Goal: Task Accomplishment & Management: Complete application form

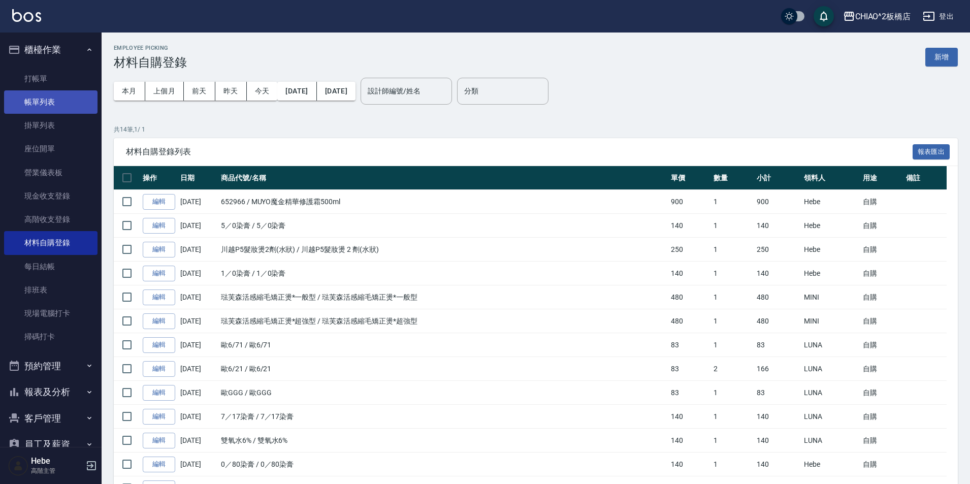
scroll to position [93, 0]
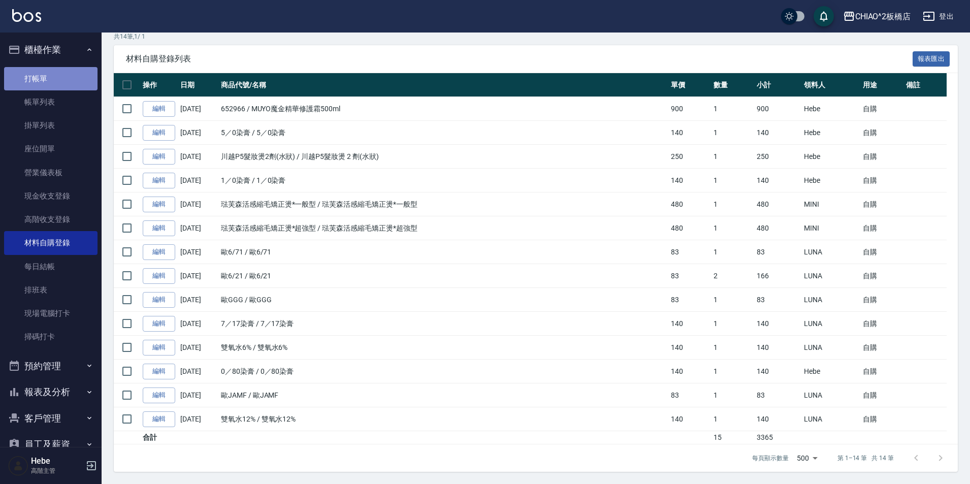
click at [63, 82] on link "打帳單" at bounding box center [50, 78] width 93 height 23
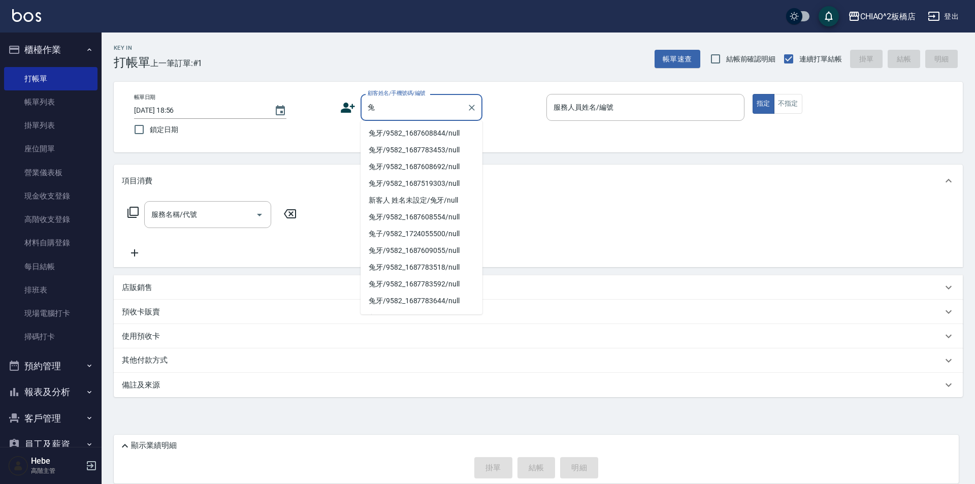
click at [419, 136] on li "兔牙/9582_1687608844/null" at bounding box center [421, 133] width 122 height 17
type input "兔牙/9582_1687608844/null"
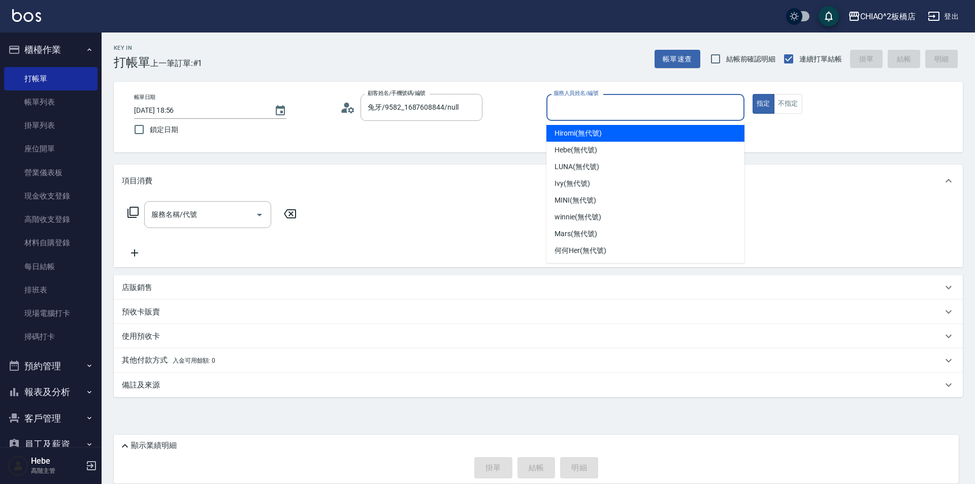
click at [565, 110] on input "服務人員姓名/編號" at bounding box center [645, 107] width 189 height 18
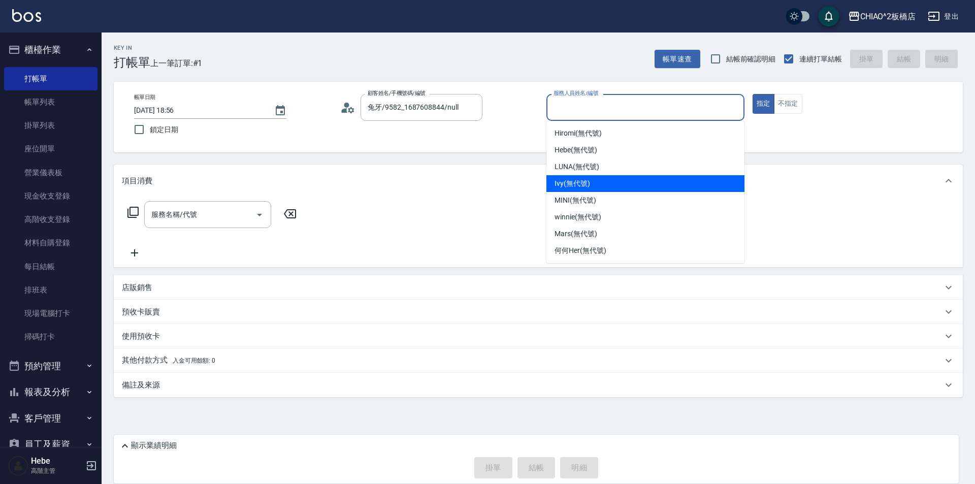
click at [568, 187] on span "Ivy (無代號)" at bounding box center [572, 183] width 36 height 11
type input "Ivy(無代號)"
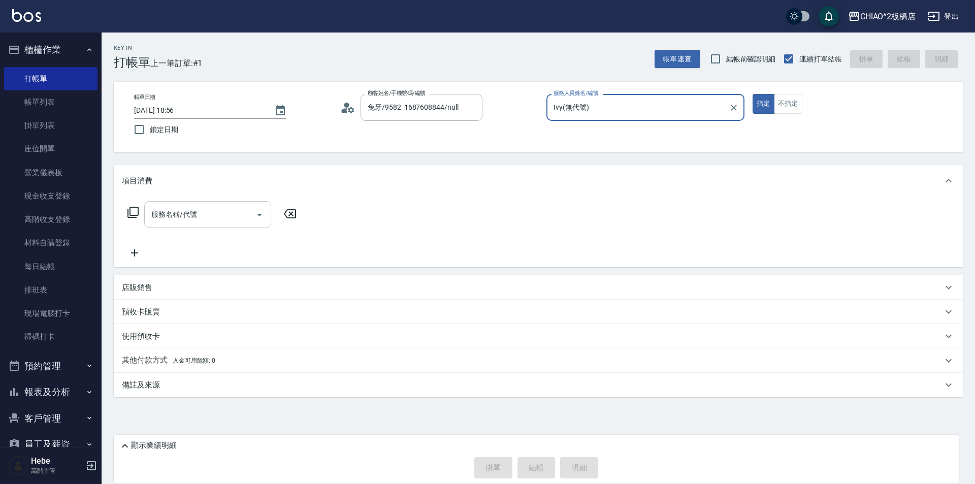
click at [230, 214] on input "服務名稱/代號" at bounding box center [200, 215] width 103 height 18
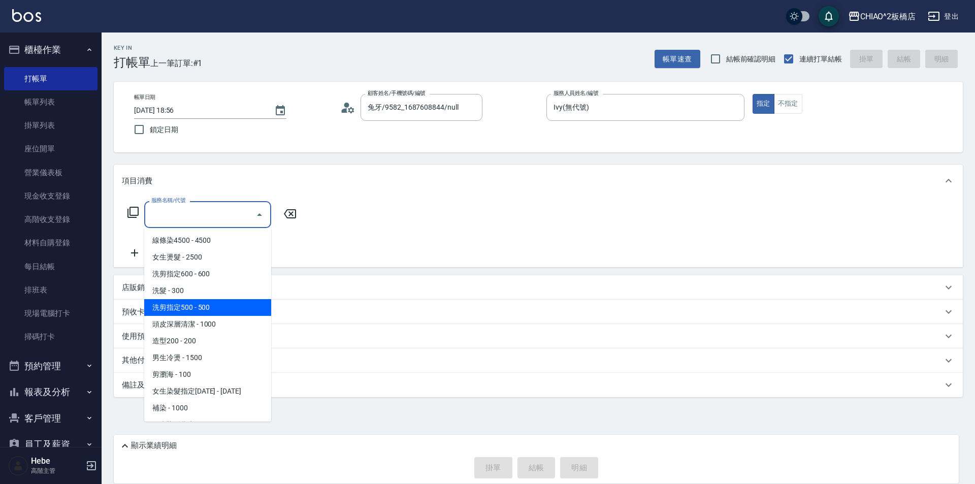
click at [220, 310] on span "洗剪指定500 - 500" at bounding box center [207, 307] width 127 height 17
type input "洗剪指定500(96681)"
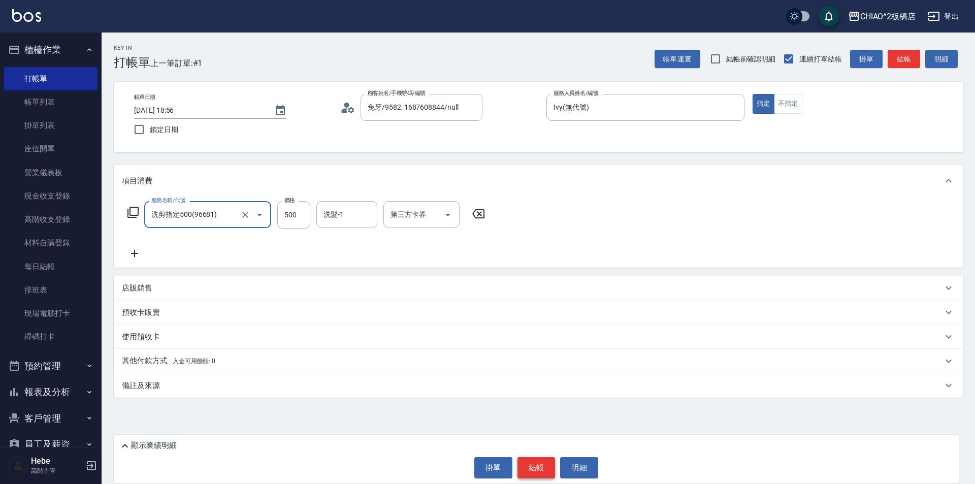
click at [533, 464] on button "結帳" at bounding box center [536, 467] width 38 height 21
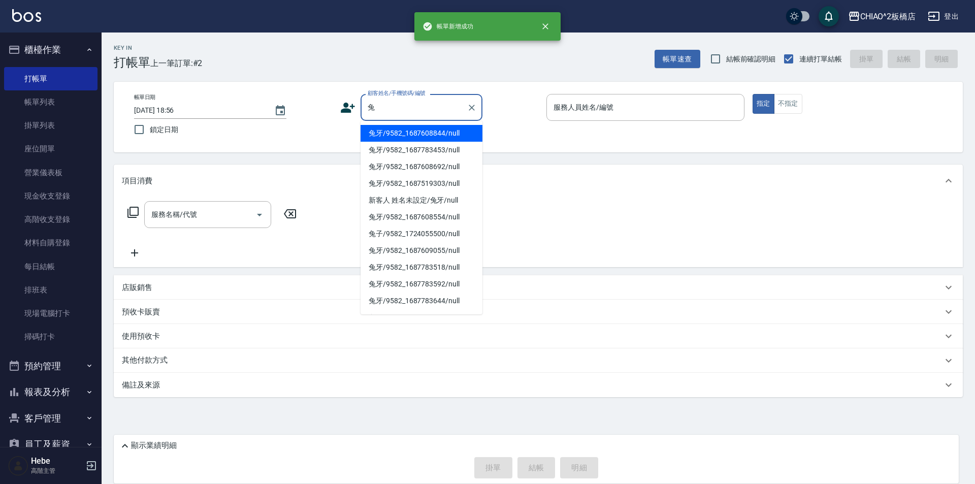
click at [419, 134] on li "兔牙/9582_1687608844/null" at bounding box center [421, 133] width 122 height 17
type input "兔牙/9582_1687608844/null"
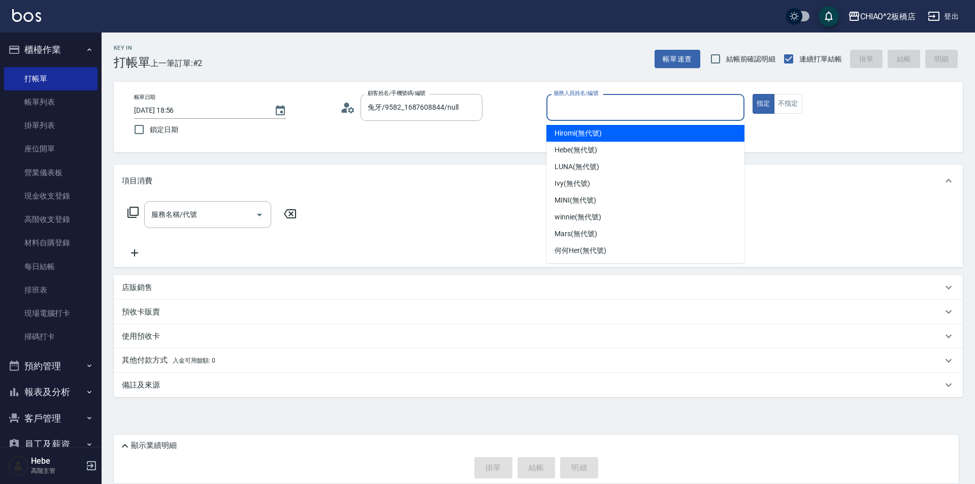
click at [616, 115] on input "服務人員姓名/編號" at bounding box center [645, 107] width 189 height 18
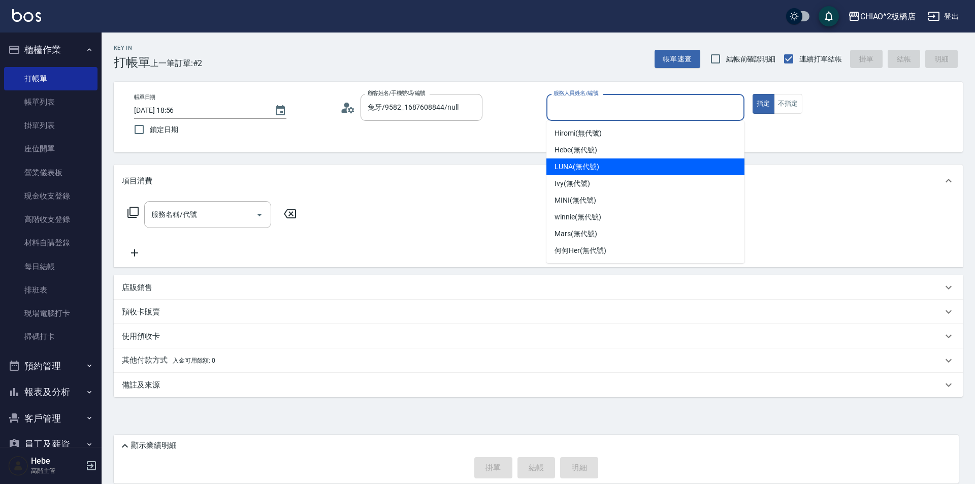
click at [611, 169] on div "LUNA (無代號)" at bounding box center [645, 166] width 198 height 17
type input "LUNA(無代號)"
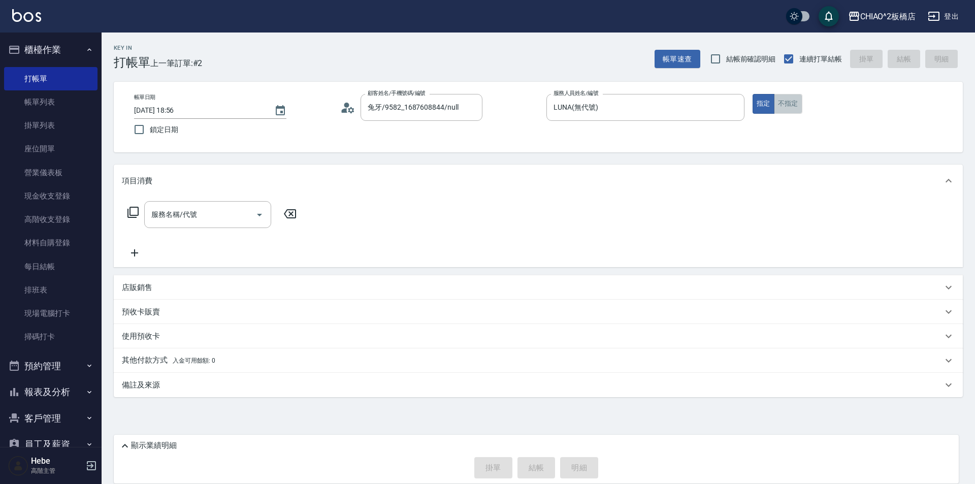
click at [788, 107] on button "不指定" at bounding box center [788, 104] width 28 height 20
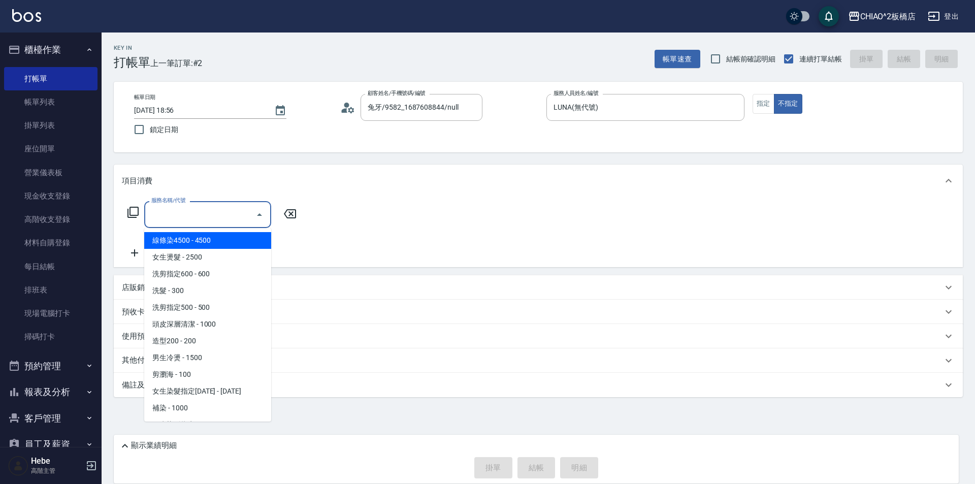
click at [250, 220] on input "服務名稱/代號" at bounding box center [200, 215] width 103 height 18
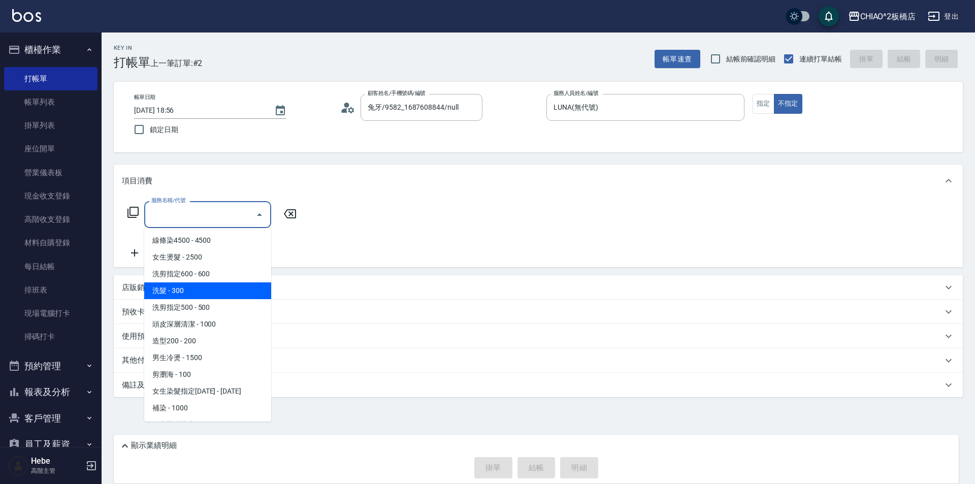
drag, startPoint x: 224, startPoint y: 291, endPoint x: 174, endPoint y: 239, distance: 72.2
click at [222, 291] on span "洗髮 - 300" at bounding box center [207, 290] width 127 height 17
type input "洗髮(96679)"
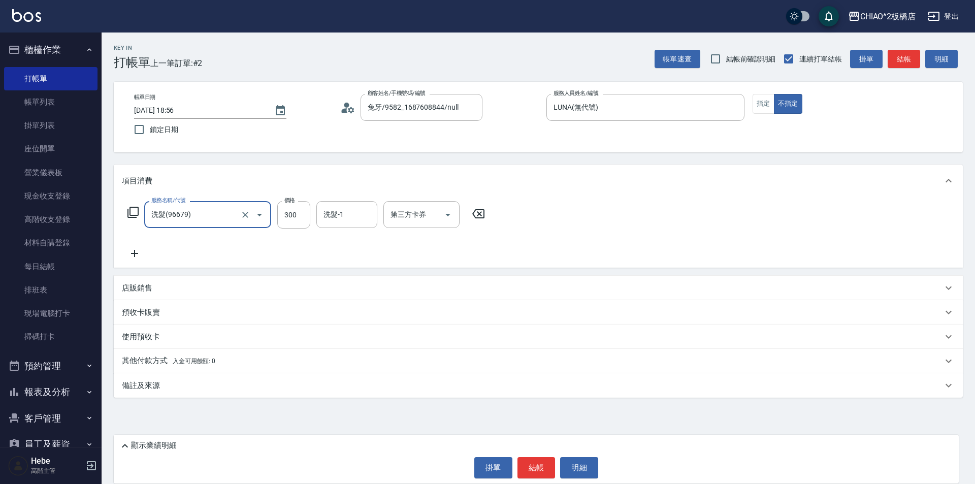
click at [131, 252] on icon at bounding box center [134, 253] width 25 height 12
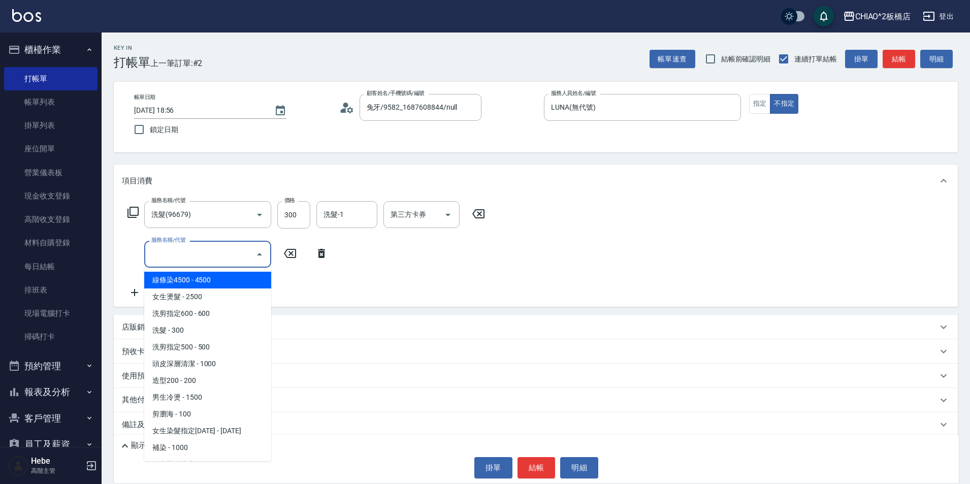
click at [168, 249] on input "服務名稱/代號" at bounding box center [200, 254] width 103 height 18
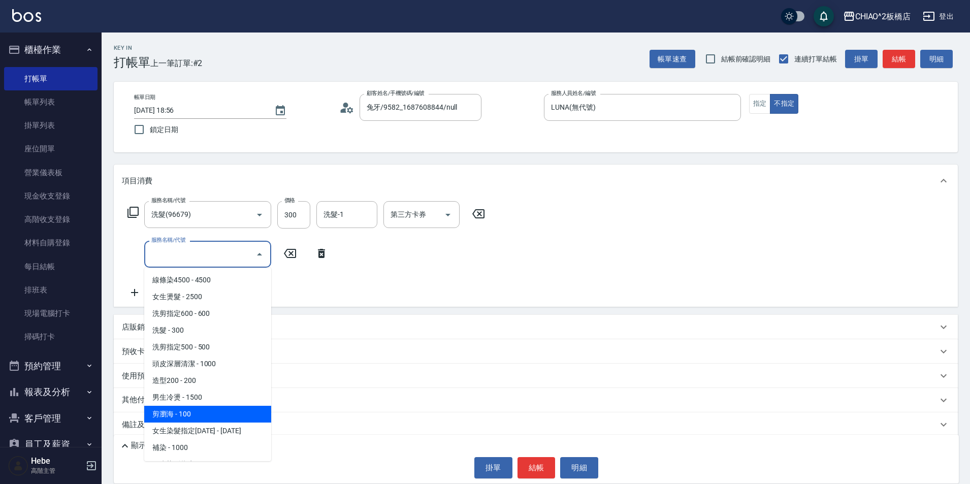
click at [188, 410] on span "剪瀏海 - 100" at bounding box center [207, 414] width 127 height 17
type input "剪瀏海(96690)"
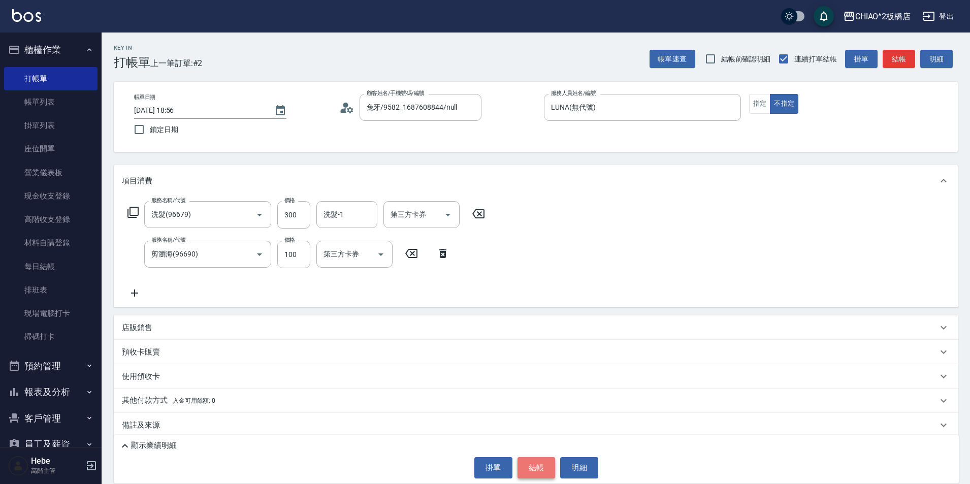
click at [542, 459] on button "結帳" at bounding box center [536, 467] width 38 height 21
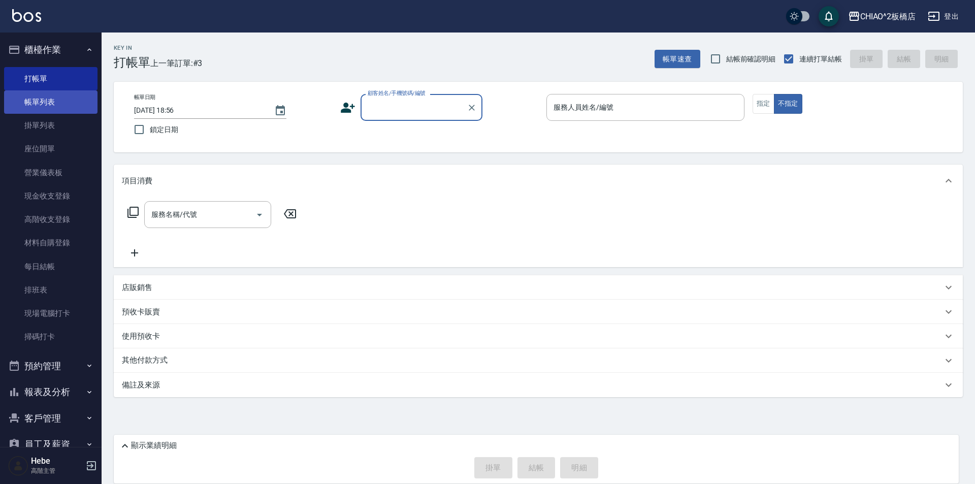
click at [50, 104] on link "帳單列表" at bounding box center [50, 101] width 93 height 23
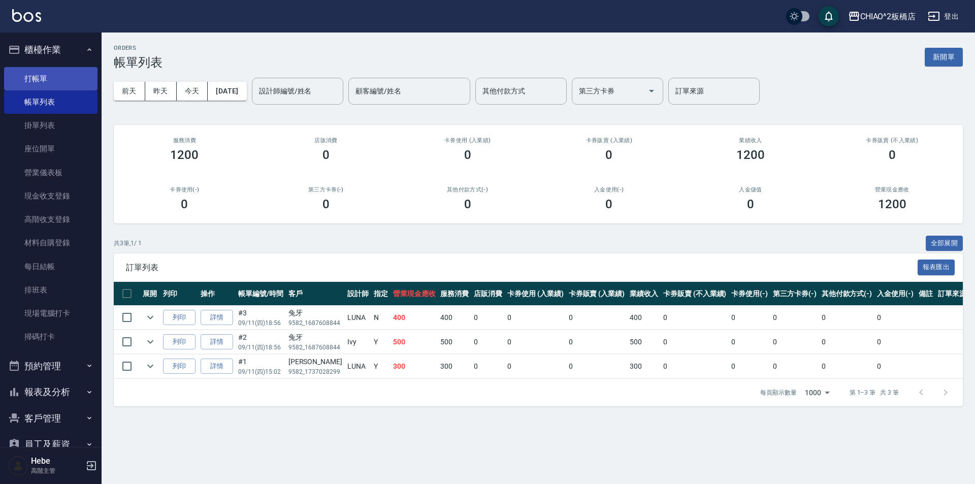
click at [40, 79] on link "打帳單" at bounding box center [50, 78] width 93 height 23
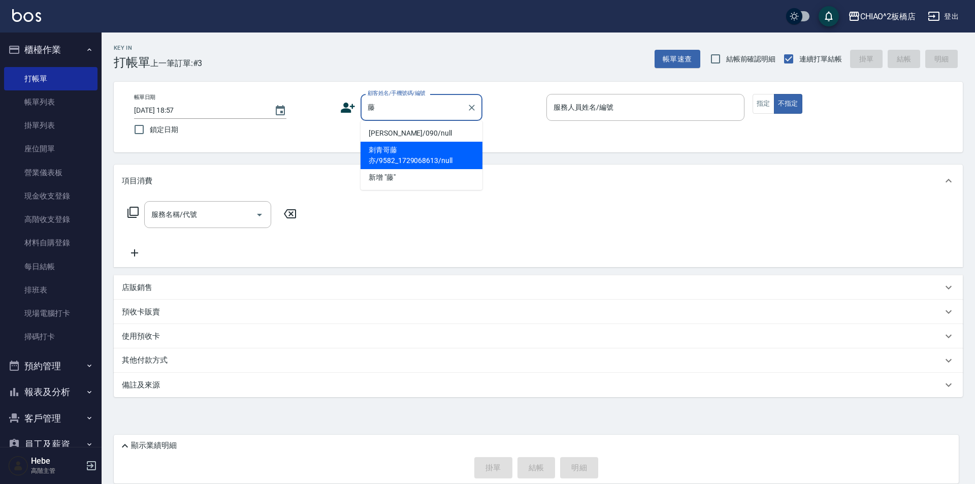
click at [411, 160] on li "刺青哥藤亦/9582_1729068613/null" at bounding box center [421, 155] width 122 height 27
type input "刺青哥藤亦/9582_1729068613/null"
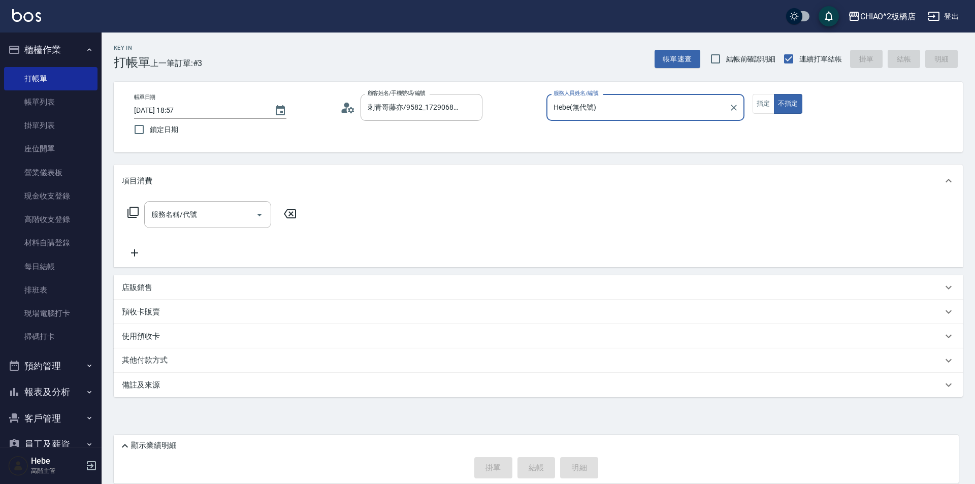
type input "Hebe(無代號)"
click at [758, 104] on button "指定" at bounding box center [763, 104] width 22 height 20
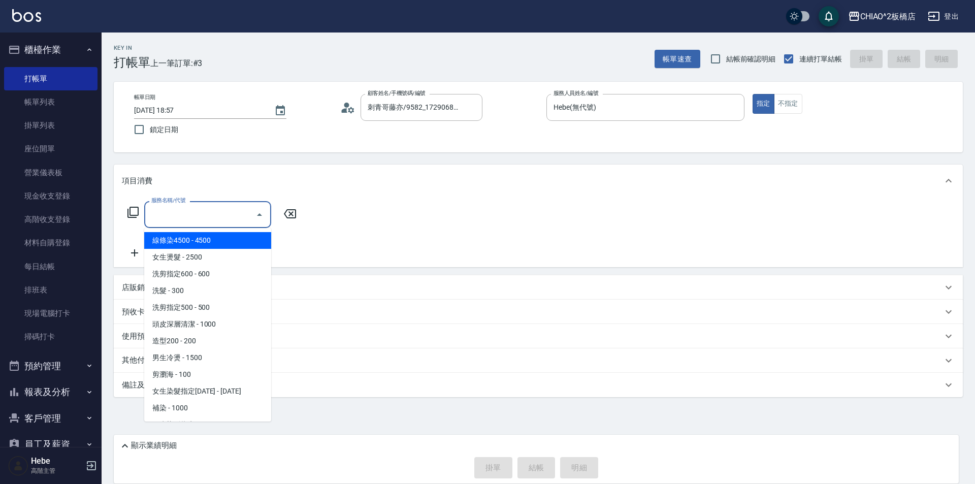
drag, startPoint x: 233, startPoint y: 216, endPoint x: 207, endPoint y: 257, distance: 47.9
click at [231, 217] on input "服務名稱/代號" at bounding box center [200, 215] width 103 height 18
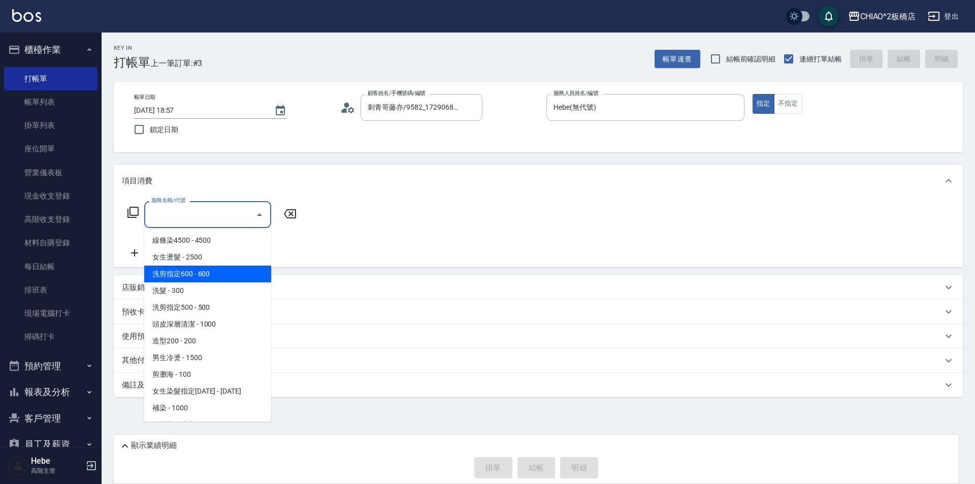
click at [205, 281] on span "洗剪指定600 - 600" at bounding box center [207, 274] width 127 height 17
type input "洗剪指定600(96678)"
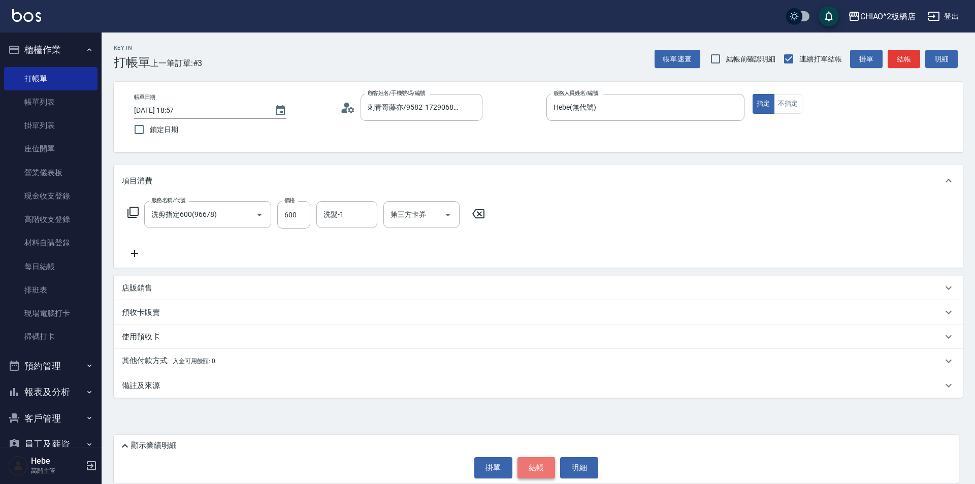
click at [542, 464] on button "結帳" at bounding box center [536, 467] width 38 height 21
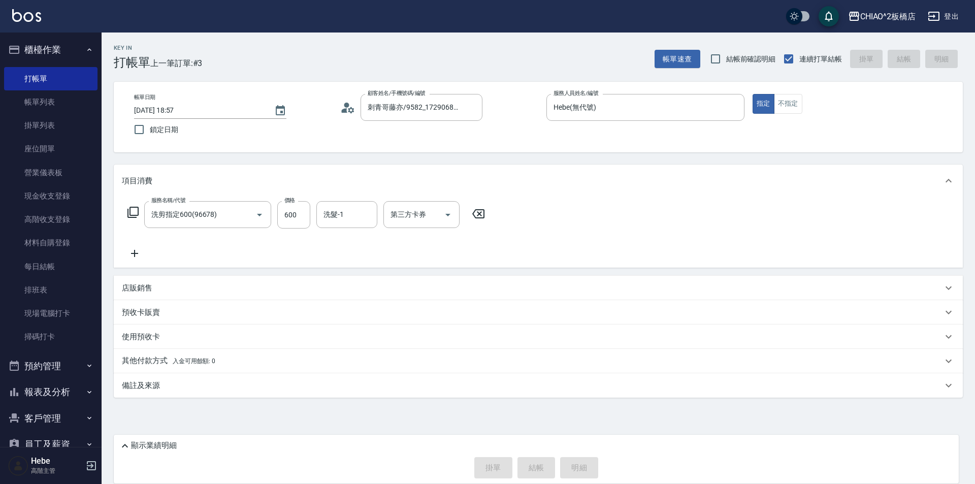
type input "[DATE] 18:58"
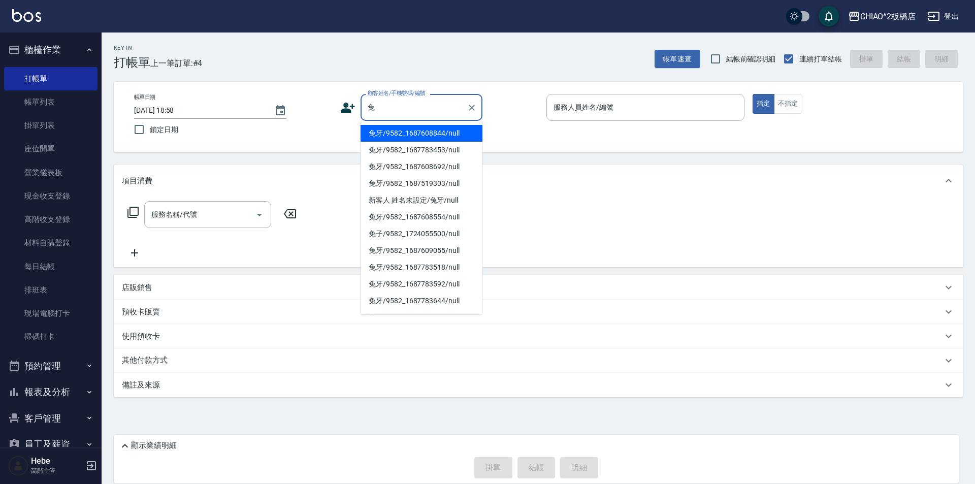
click at [381, 141] on li "兔牙/9582_1687608844/null" at bounding box center [421, 133] width 122 height 17
type input "兔牙/9582_1687608844/null"
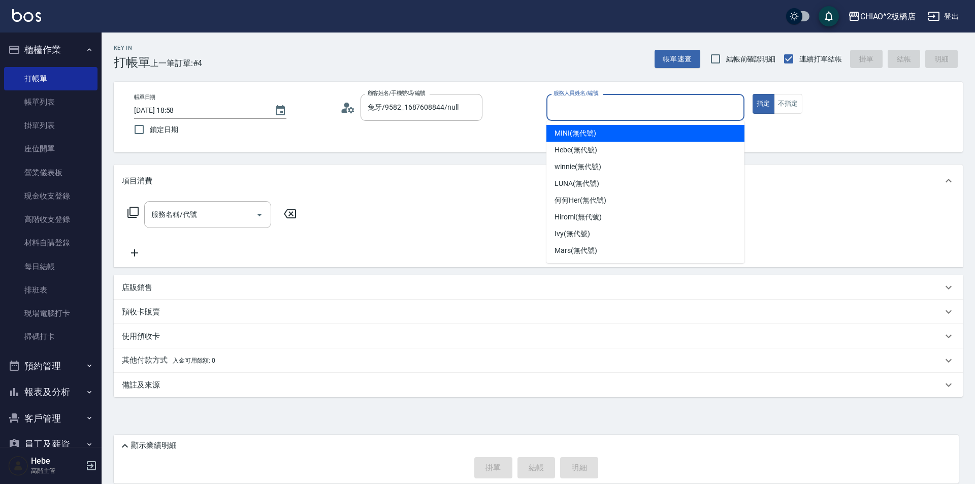
click at [609, 112] on input "服務人員姓名/編號" at bounding box center [645, 107] width 189 height 18
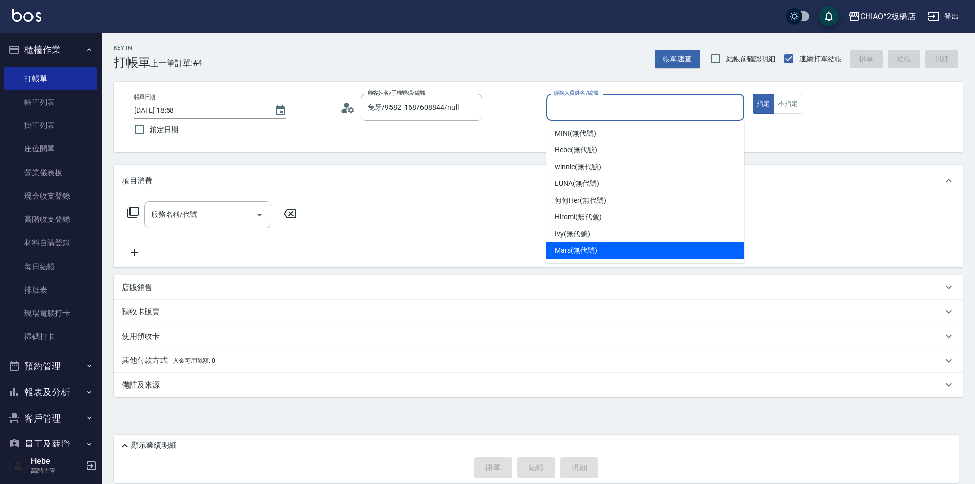
click at [569, 245] on div "Mars (無代號)" at bounding box center [645, 250] width 198 height 17
type input "Mars(無代號)"
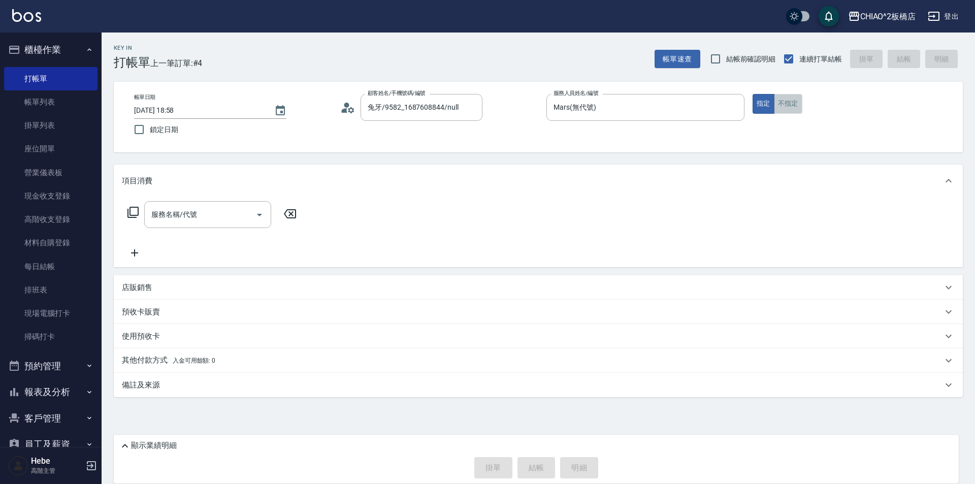
click at [791, 94] on button "不指定" at bounding box center [788, 104] width 28 height 20
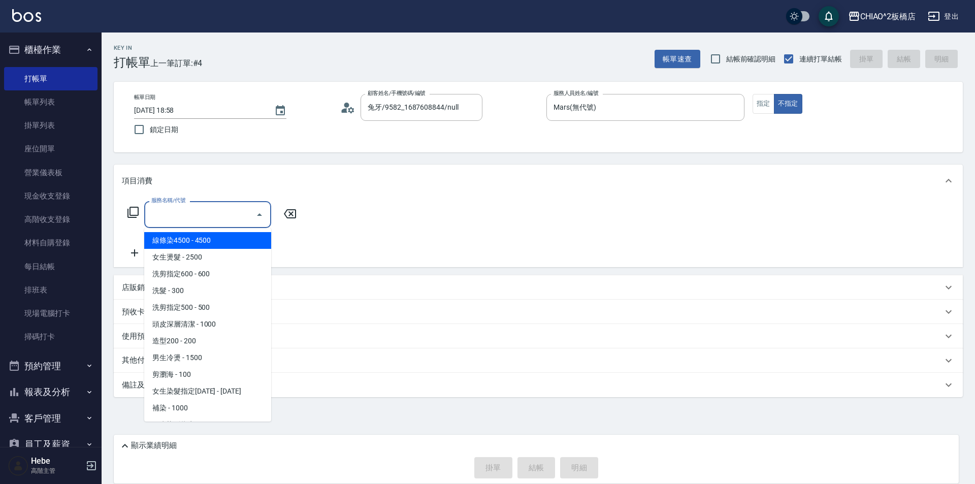
click at [231, 214] on input "服務名稱/代號" at bounding box center [200, 215] width 103 height 18
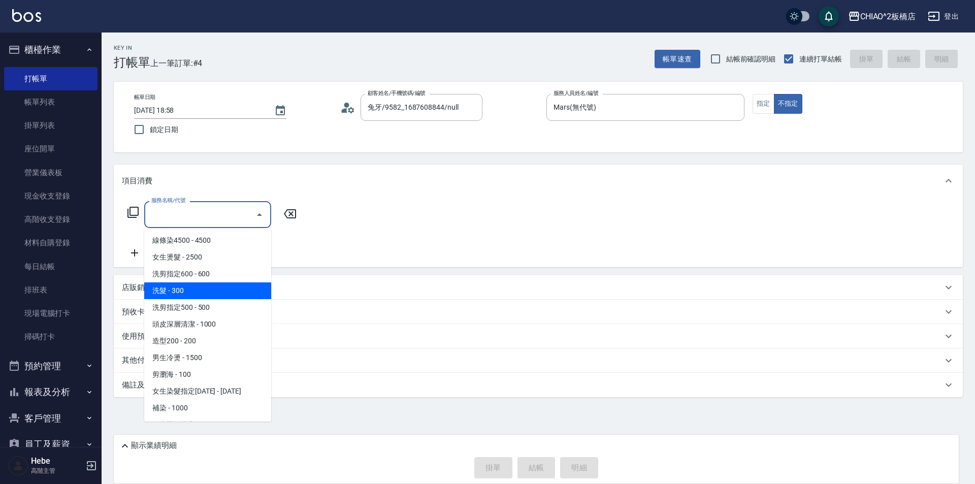
click at [208, 298] on span "洗髮 - 300" at bounding box center [207, 290] width 127 height 17
type input "洗髮(96679)"
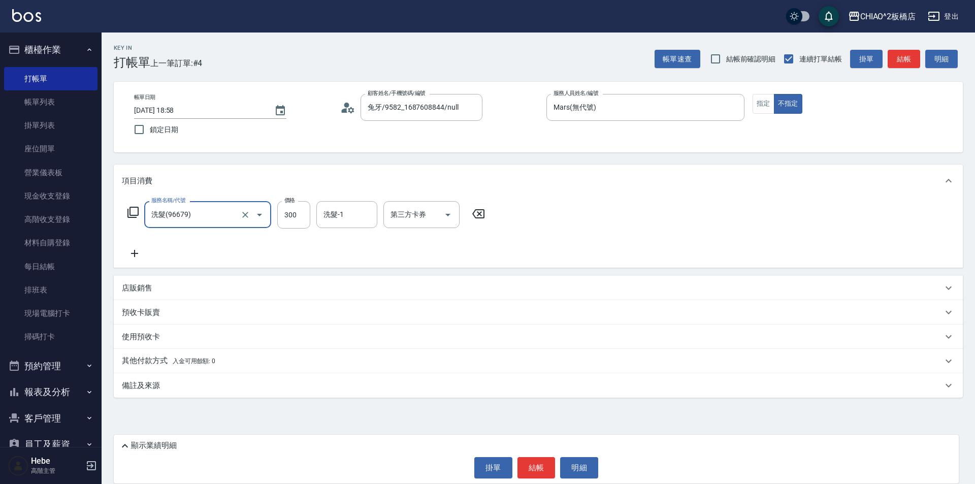
click at [135, 255] on icon at bounding box center [134, 253] width 7 height 7
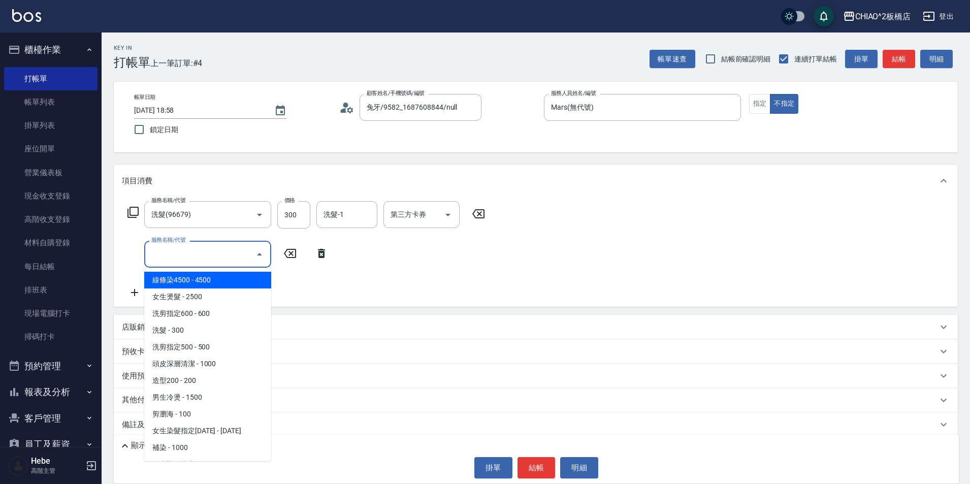
click at [160, 256] on input "服務名稱/代號" at bounding box center [200, 254] width 103 height 18
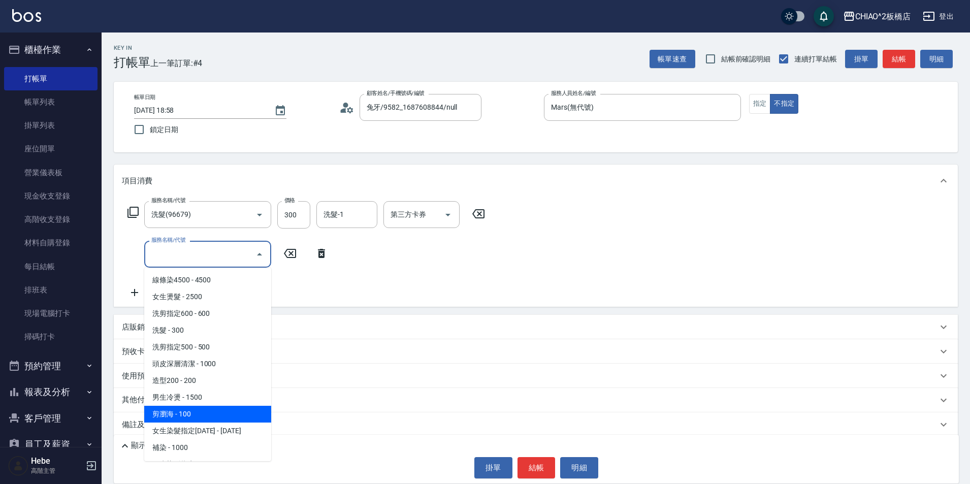
click at [204, 413] on span "剪瀏海 - 100" at bounding box center [207, 414] width 127 height 17
type input "剪瀏海(96690)"
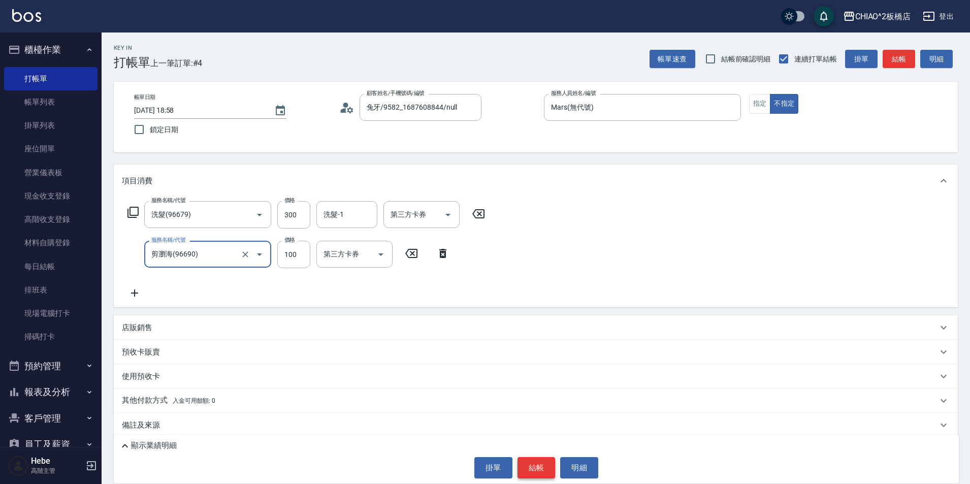
click at [537, 461] on button "結帳" at bounding box center [536, 467] width 38 height 21
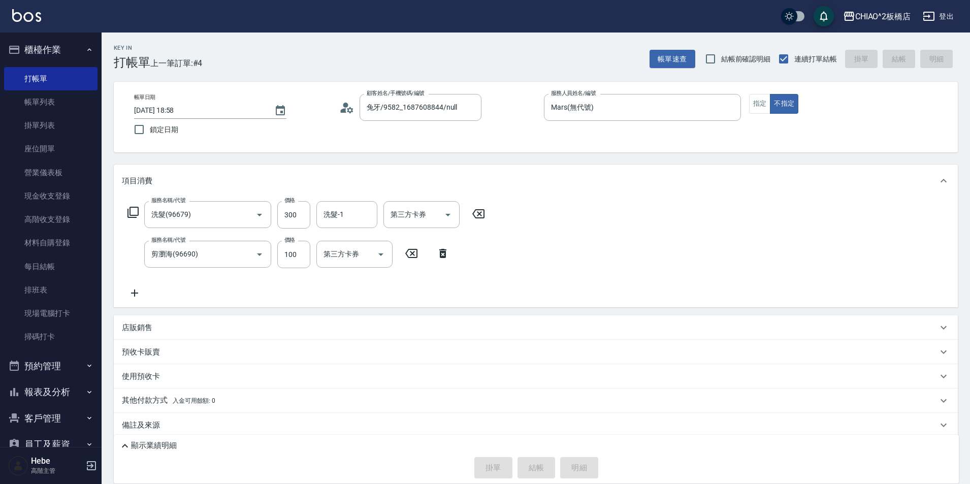
type input "[DATE] 19:23"
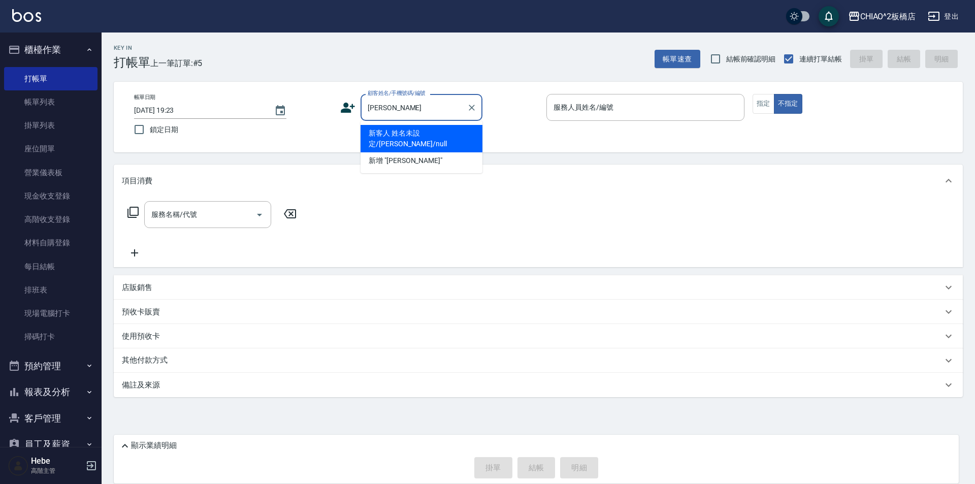
click at [417, 131] on li "新客人 姓名未設定/[PERSON_NAME]/null" at bounding box center [421, 138] width 122 height 27
type input "新客人 姓名未設定/[PERSON_NAME]/null"
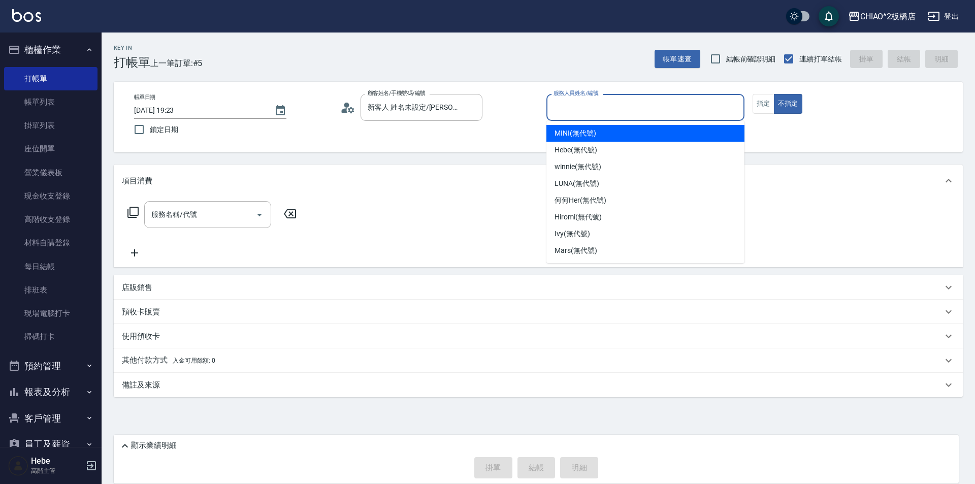
click at [565, 109] on input "服務人員姓名/編號" at bounding box center [645, 107] width 189 height 18
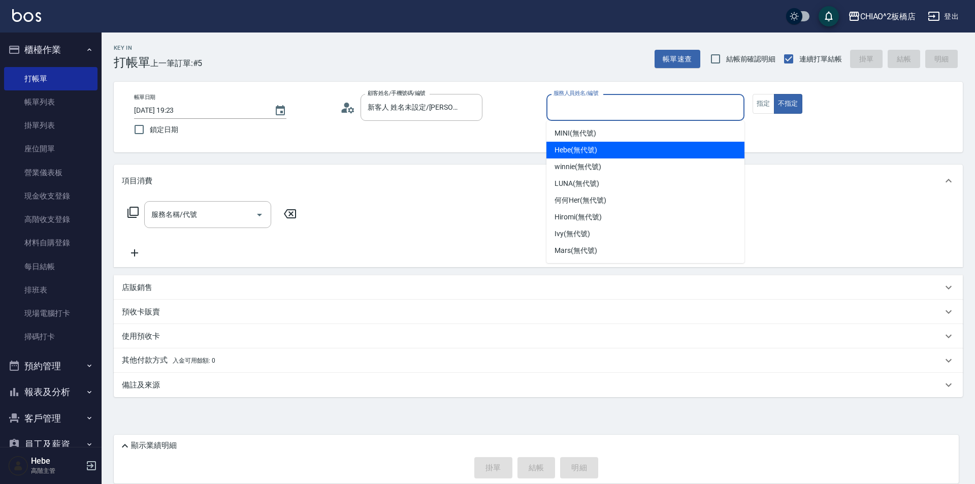
click at [576, 156] on div "Hebe (無代號)" at bounding box center [645, 150] width 198 height 17
type input "Hebe(無代號)"
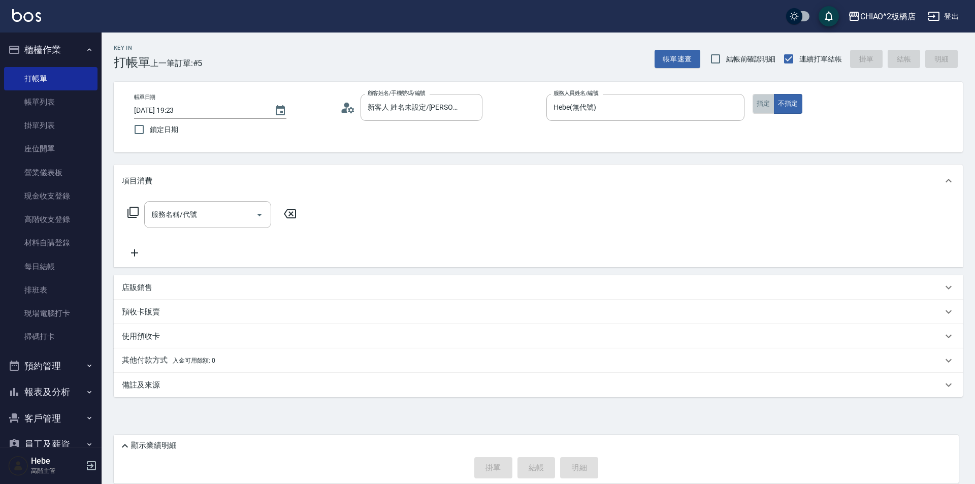
click at [771, 106] on button "指定" at bounding box center [763, 104] width 22 height 20
drag, startPoint x: 196, startPoint y: 219, endPoint x: 196, endPoint y: 224, distance: 5.6
click at [196, 221] on input "服務名稱/代號" at bounding box center [200, 215] width 103 height 18
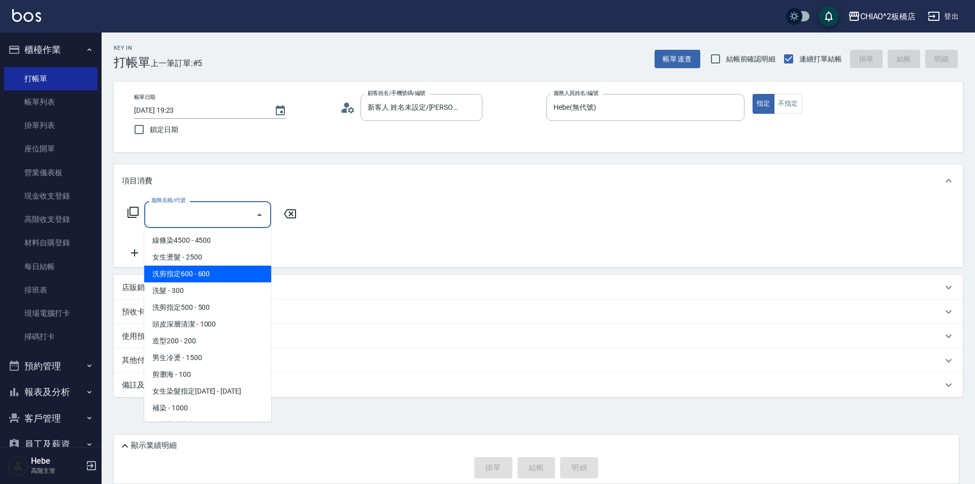
click at [192, 272] on span "洗剪指定600 - 600" at bounding box center [207, 274] width 127 height 17
type input "洗剪指定600(96678)"
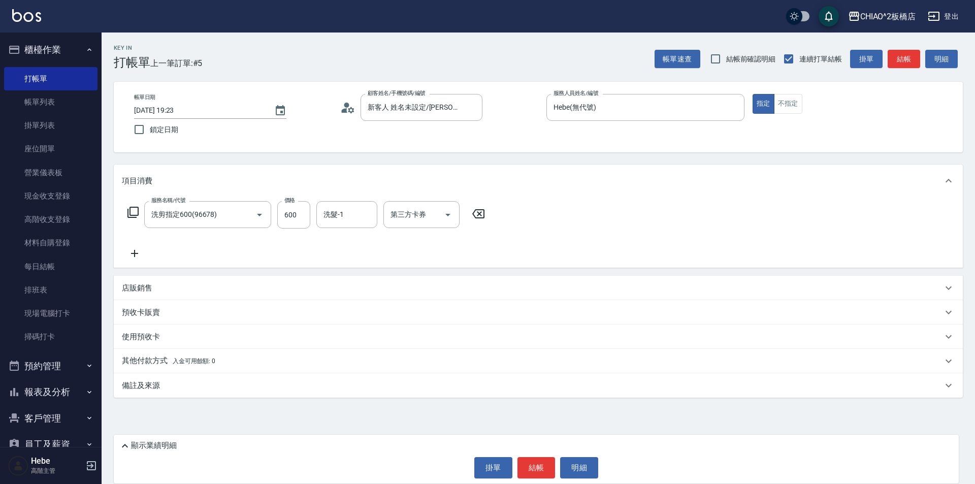
click at [137, 248] on icon at bounding box center [134, 253] width 25 height 12
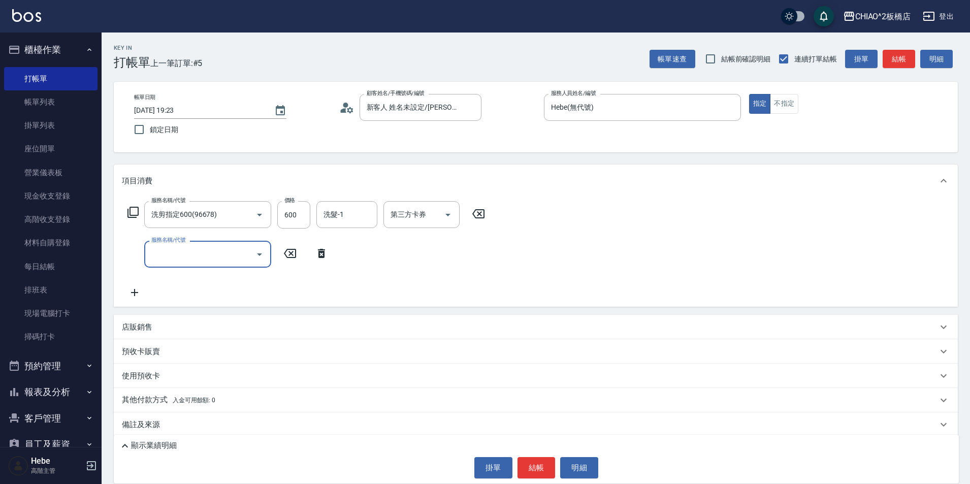
click at [157, 250] on input "服務名稱/代號" at bounding box center [200, 254] width 103 height 18
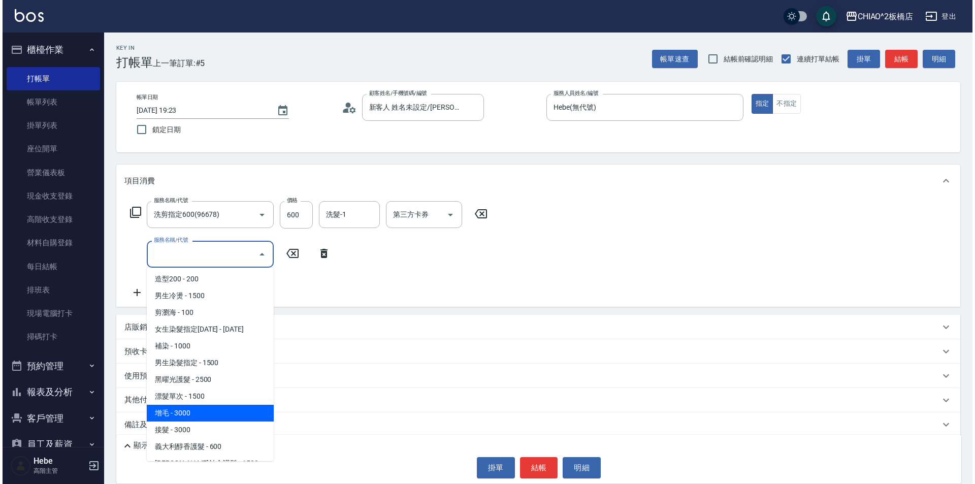
scroll to position [203, 0]
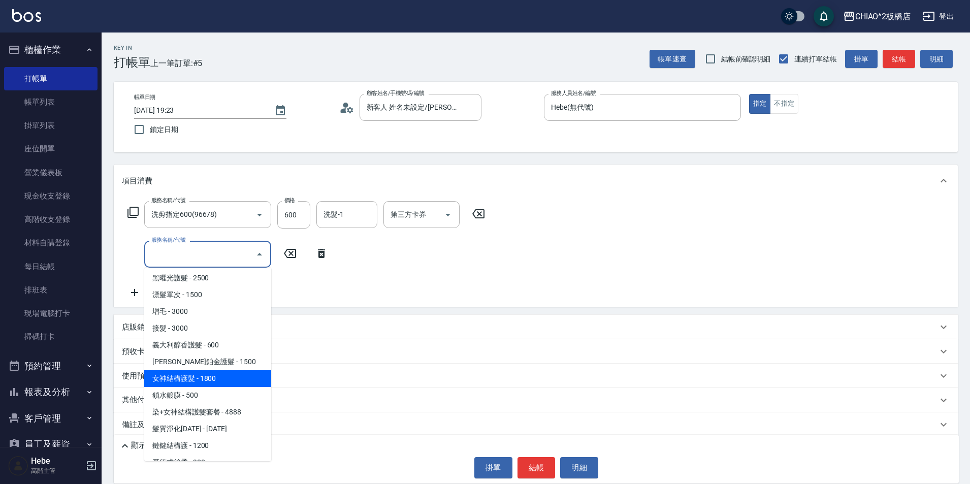
click at [199, 378] on span "女神結構護髮 - 1800" at bounding box center [207, 378] width 127 height 17
type input "女神結構護髮(126205)"
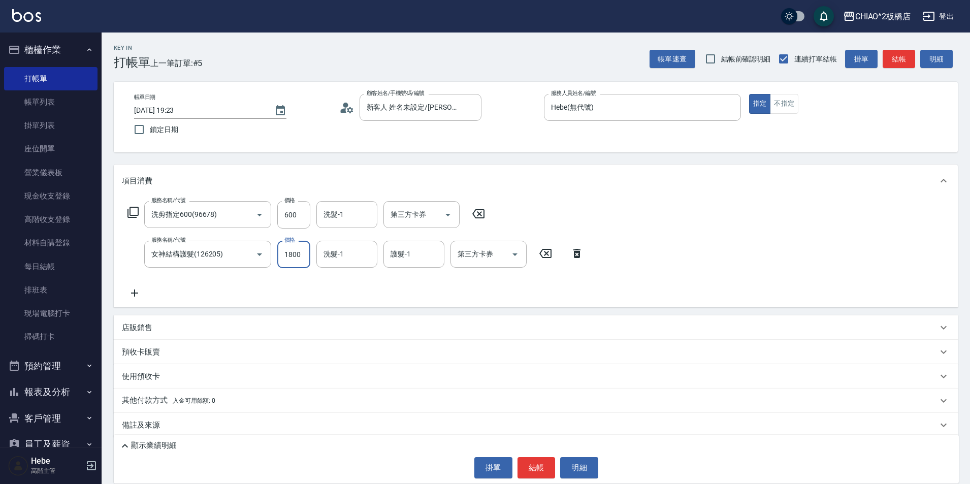
click at [291, 254] on input "1800" at bounding box center [293, 254] width 33 height 27
type input "1200"
click at [526, 463] on button "結帳" at bounding box center [536, 467] width 38 height 21
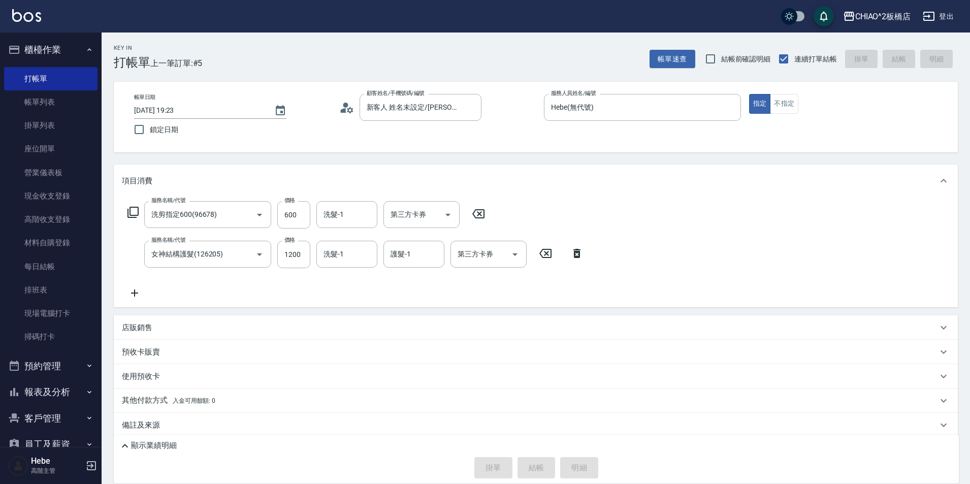
type input "[DATE] 19:43"
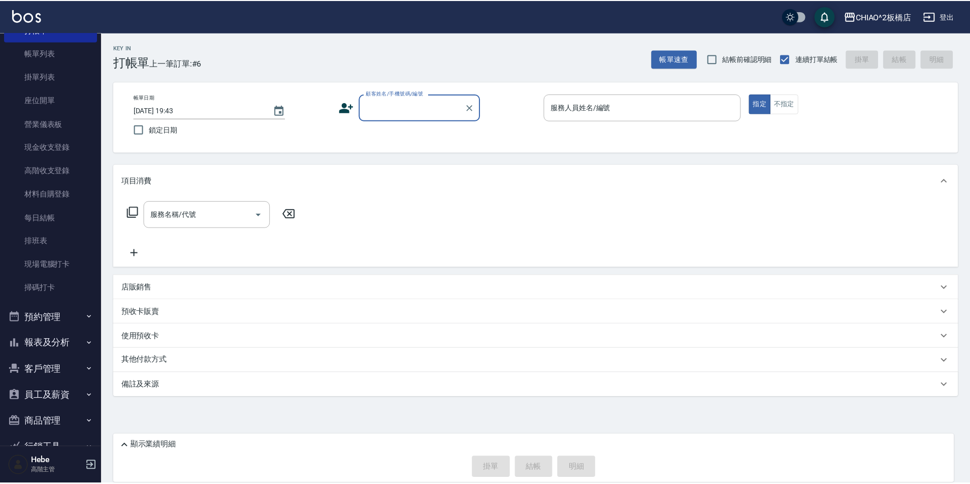
scroll to position [101, 0]
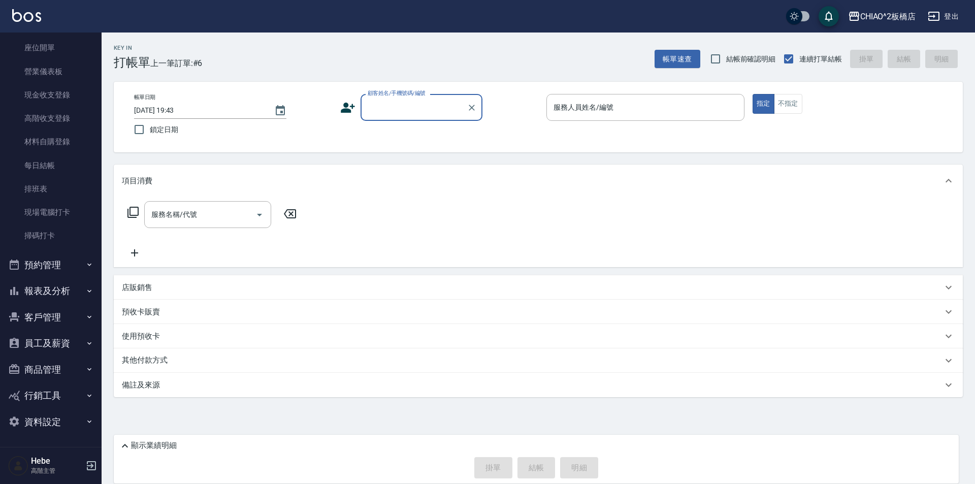
click at [55, 291] on button "報表及分析" at bounding box center [50, 291] width 93 height 26
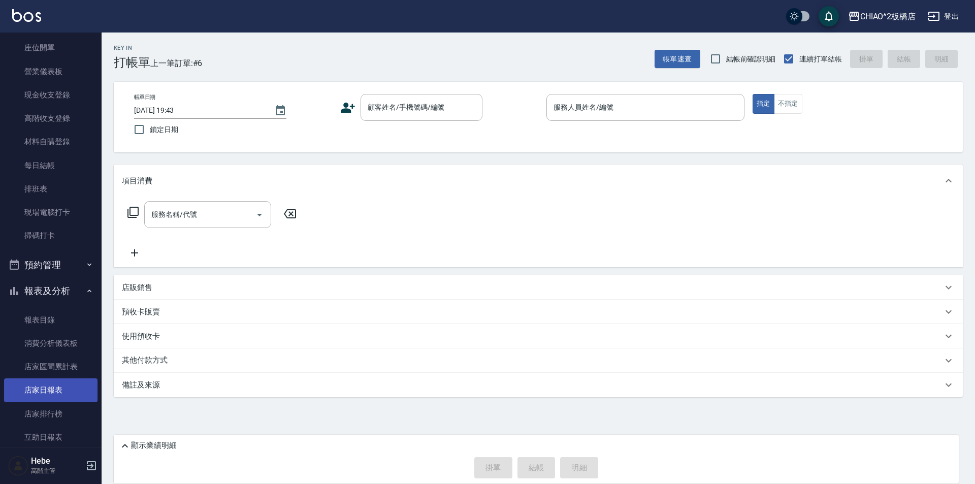
click at [54, 392] on link "店家日報表" at bounding box center [50, 389] width 93 height 23
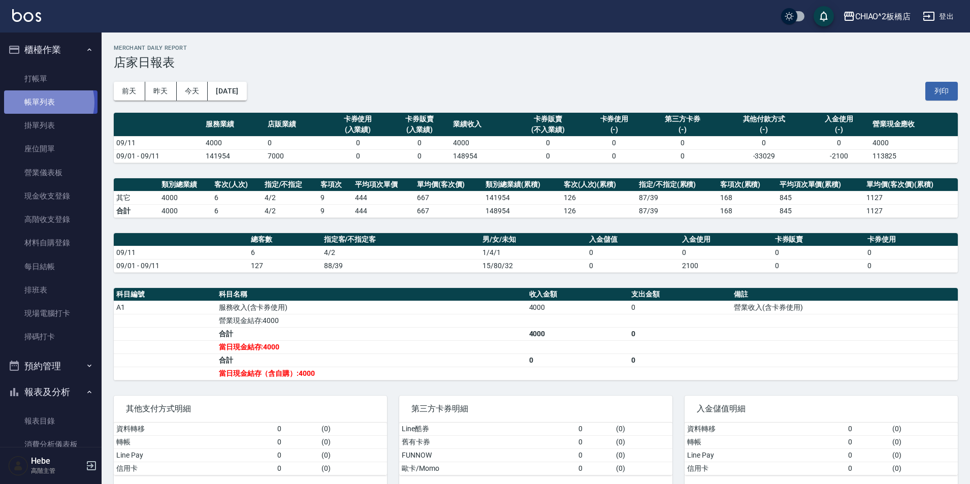
click at [46, 103] on link "帳單列表" at bounding box center [50, 101] width 93 height 23
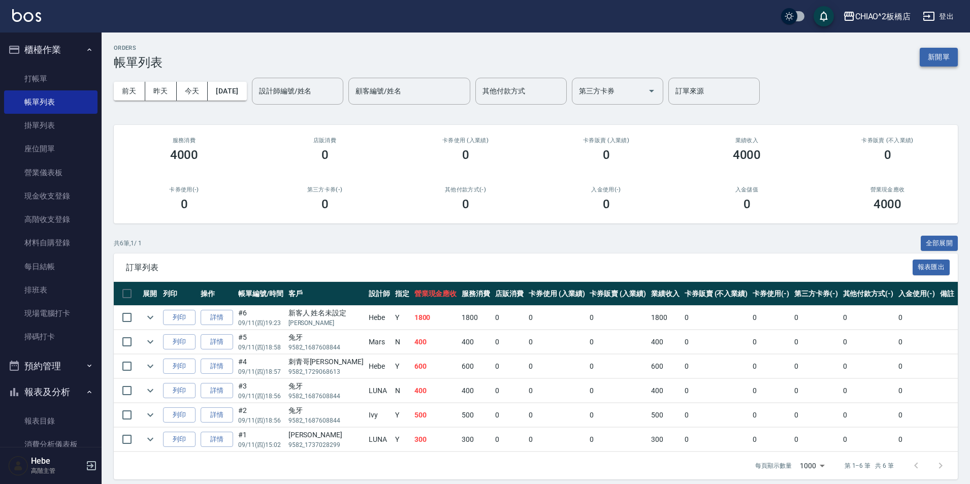
click at [939, 54] on button "新開單" at bounding box center [938, 57] width 38 height 19
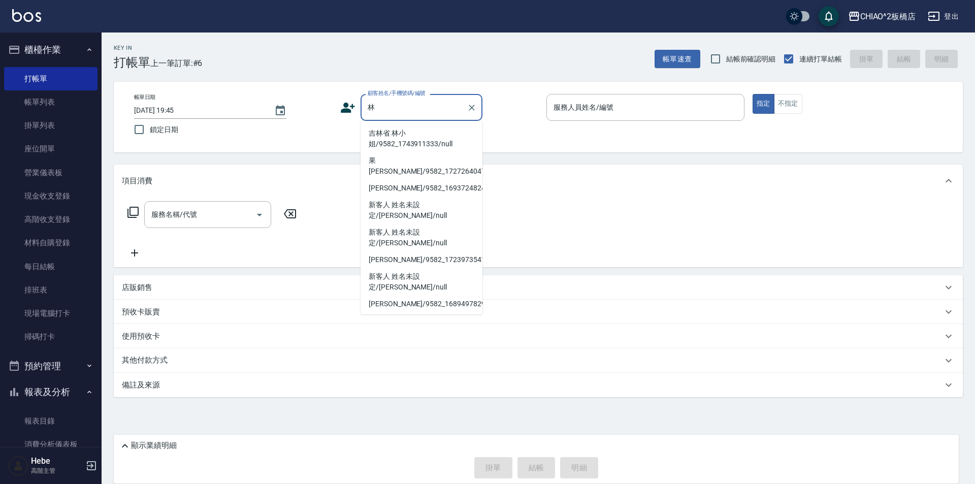
click at [418, 137] on li "吉林省 林小姐/9582_1743911333/null" at bounding box center [421, 138] width 122 height 27
type input "吉林省 林小姐/9582_1743911333/null"
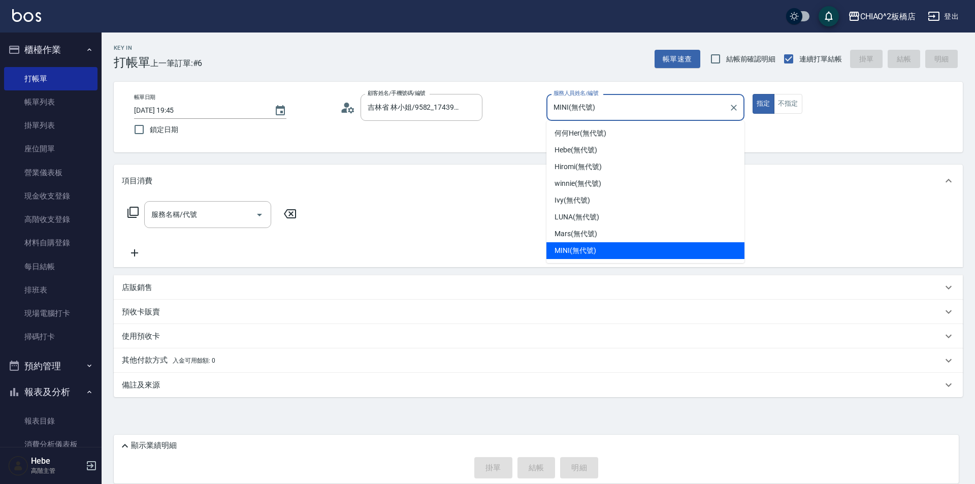
click at [575, 108] on input "MINI(無代號)" at bounding box center [638, 107] width 174 height 18
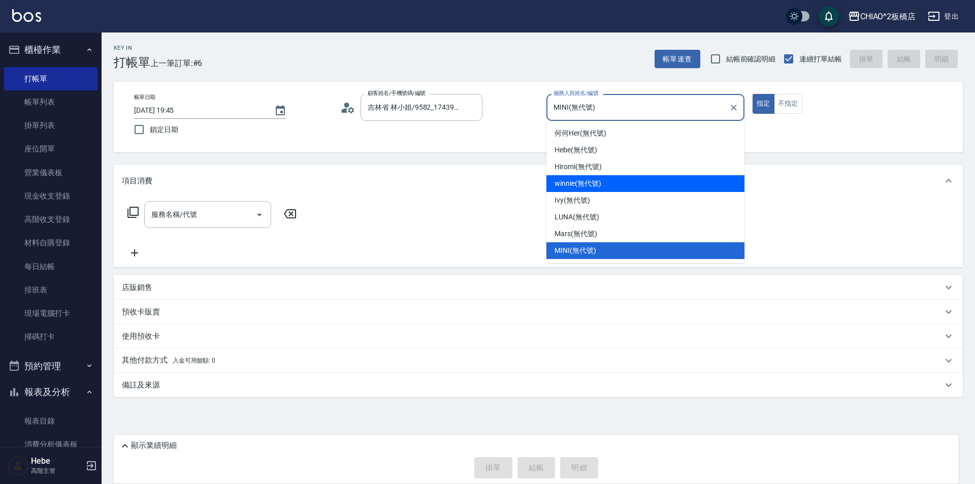
click at [581, 184] on span "winnie (無代號)" at bounding box center [577, 183] width 46 height 11
type input "winnie(無代號)"
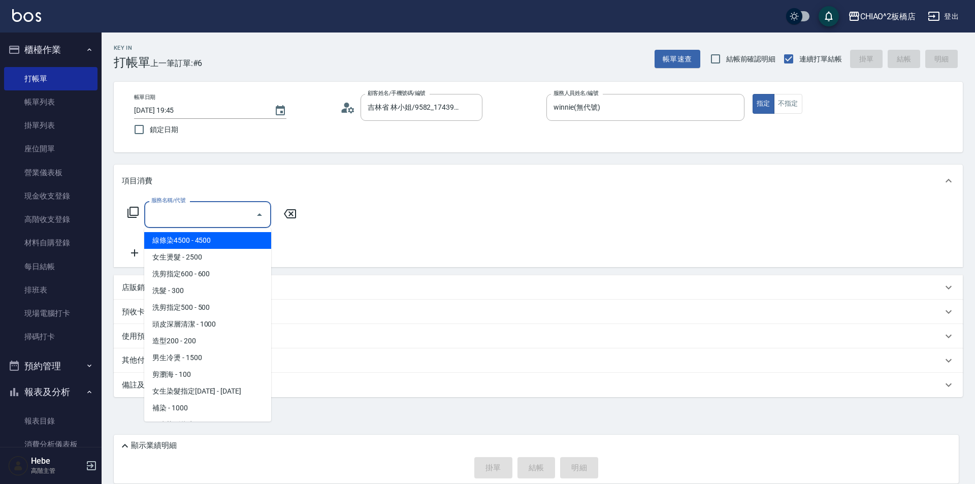
click at [219, 208] on input "服務名稱/代號" at bounding box center [200, 215] width 103 height 18
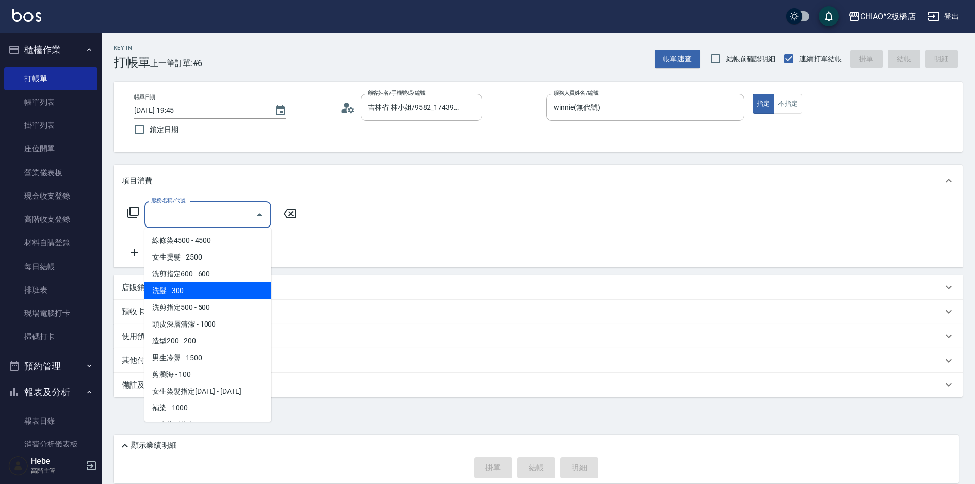
click at [220, 288] on span "洗髮 - 300" at bounding box center [207, 290] width 127 height 17
type input "洗髮(96679)"
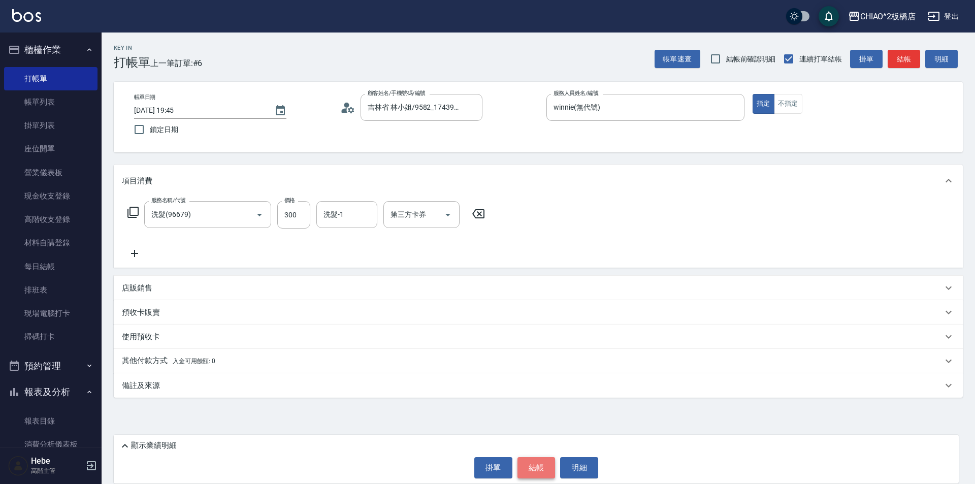
click at [544, 466] on button "結帳" at bounding box center [536, 467] width 38 height 21
